Goal: Information Seeking & Learning: Understand process/instructions

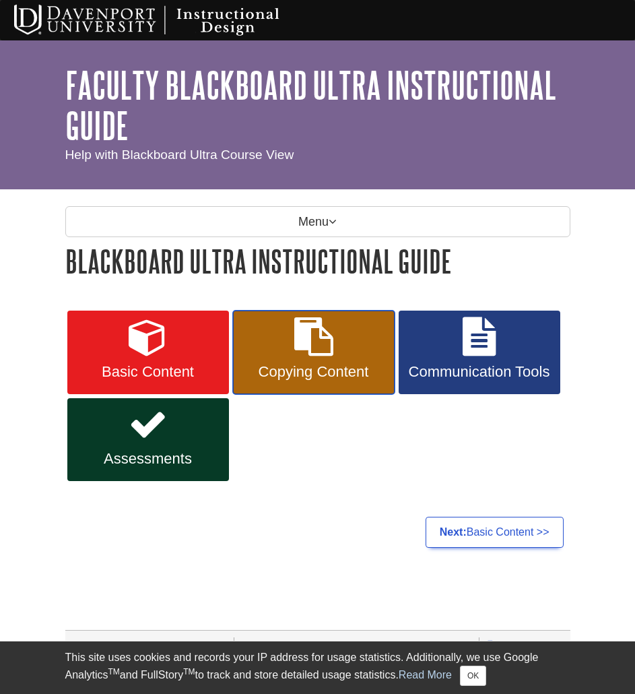
click at [329, 356] on link "Copying Content" at bounding box center [314, 351] width 162 height 83
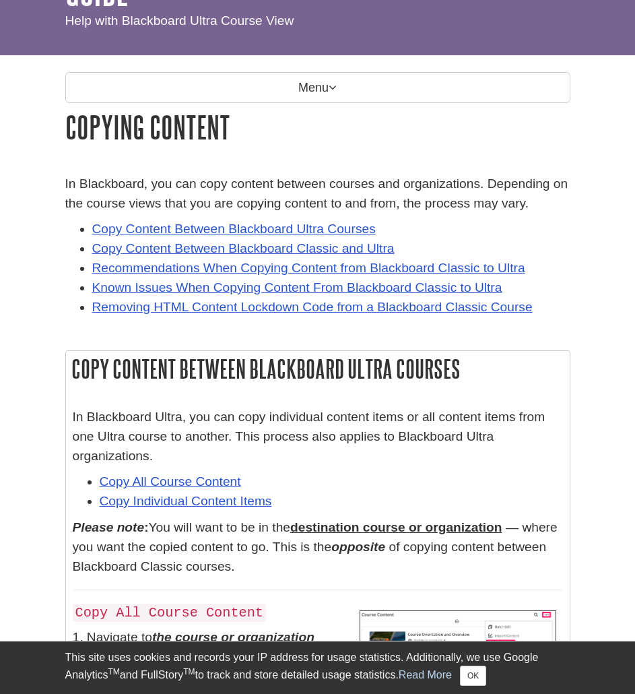
scroll to position [135, 0]
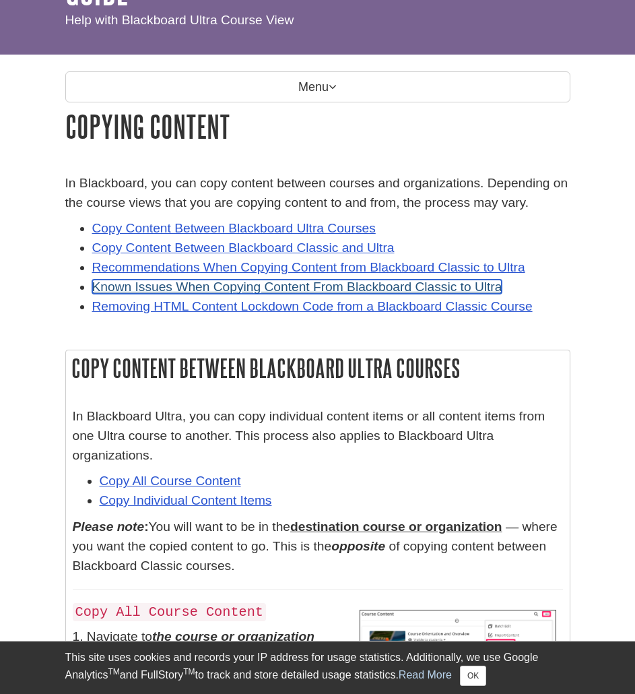
click at [259, 285] on link "Known Issues When Copying Content From Blackboard Classic to Ultra" at bounding box center [297, 286] width 410 height 14
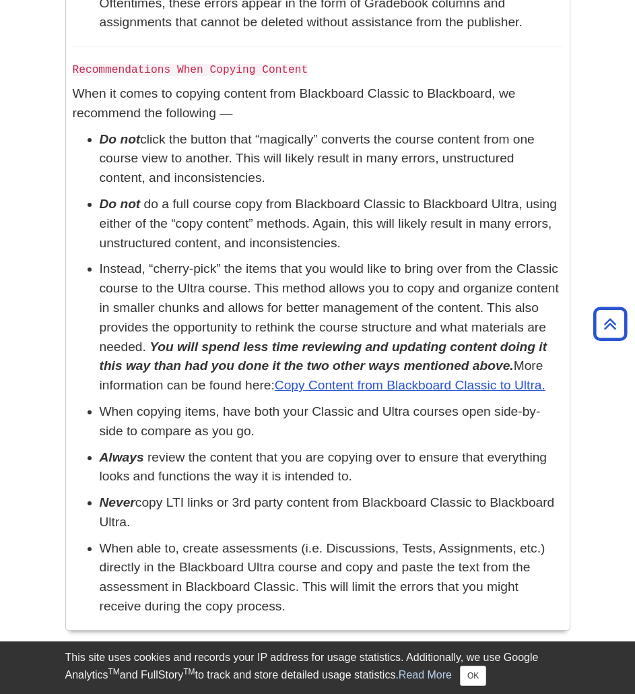
scroll to position [3811, 0]
